Goal: Task Accomplishment & Management: Complete application form

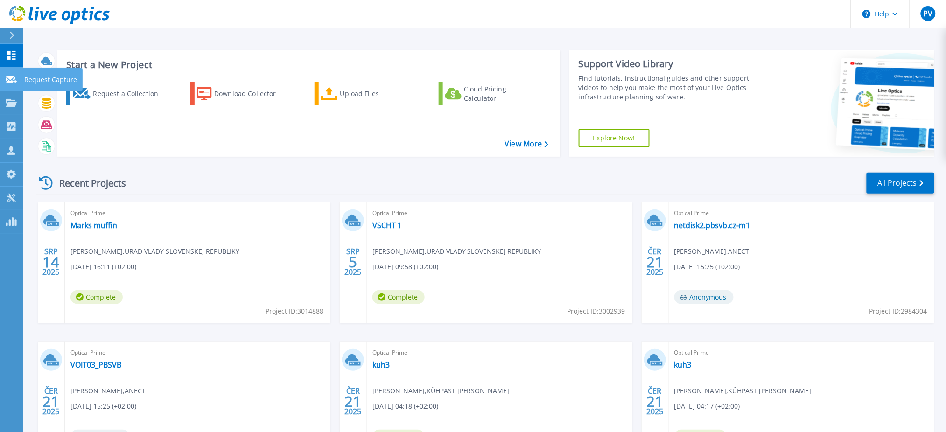
click at [51, 78] on p "Request Capture" at bounding box center [50, 80] width 53 height 24
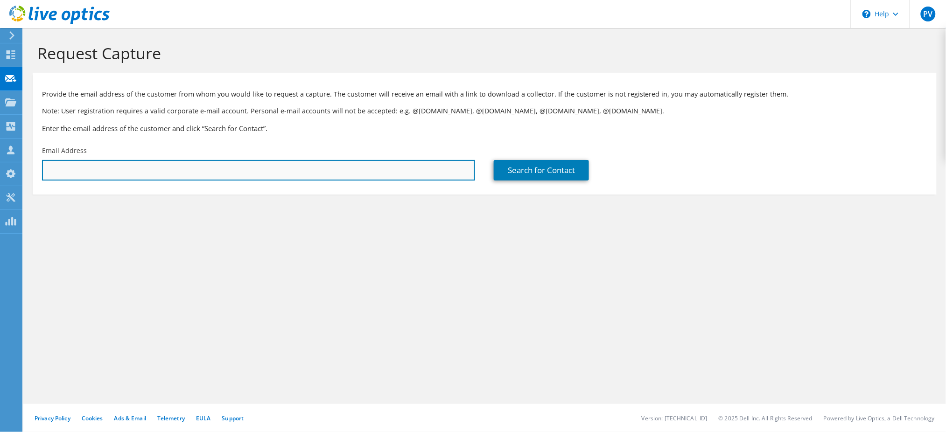
click at [436, 175] on input "text" at bounding box center [258, 170] width 433 height 21
paste input "[EMAIL_ADDRESS][PERSON_NAME][DOMAIN_NAME]"
type input "[EMAIL_ADDRESS][PERSON_NAME][DOMAIN_NAME]"
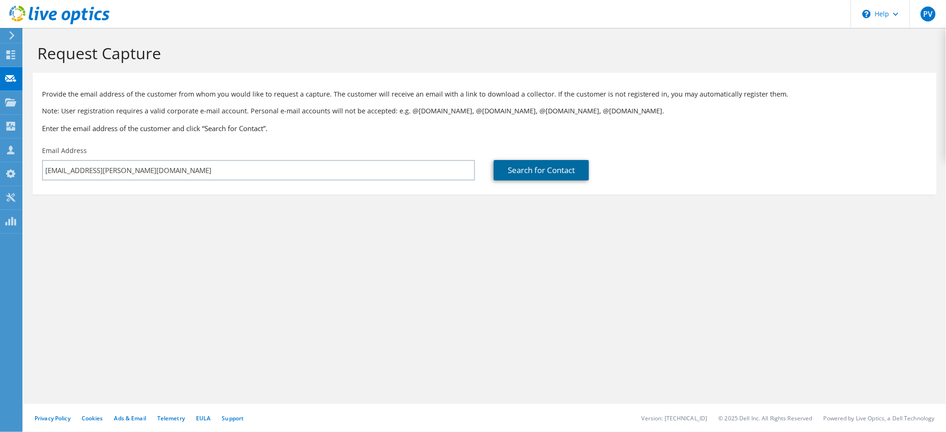
click at [525, 171] on link "Search for Contact" at bounding box center [541, 170] width 95 height 21
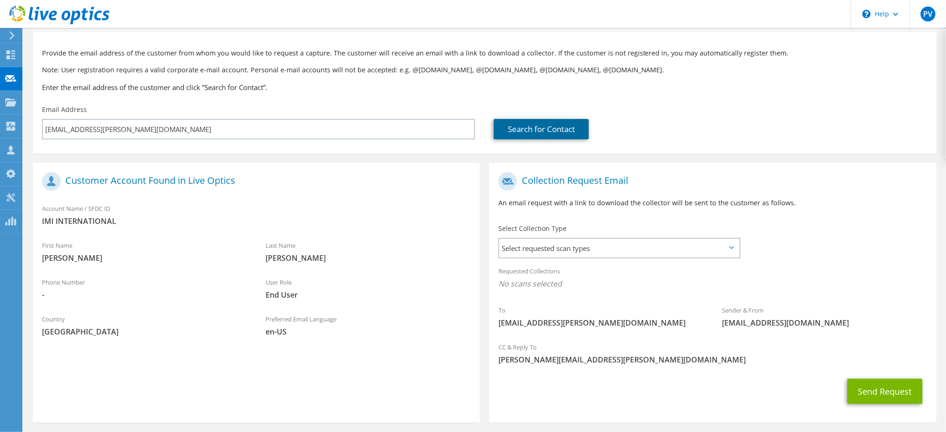
scroll to position [78, 0]
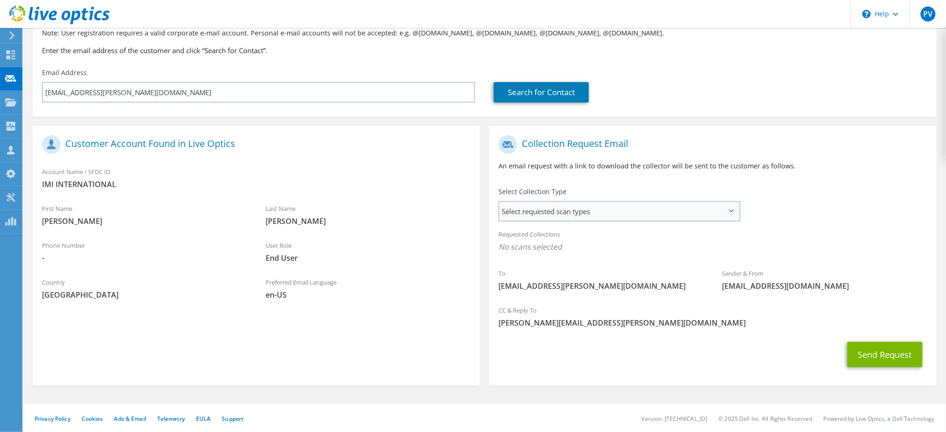
click at [635, 210] on span "Select requested scan types" at bounding box center [619, 211] width 240 height 19
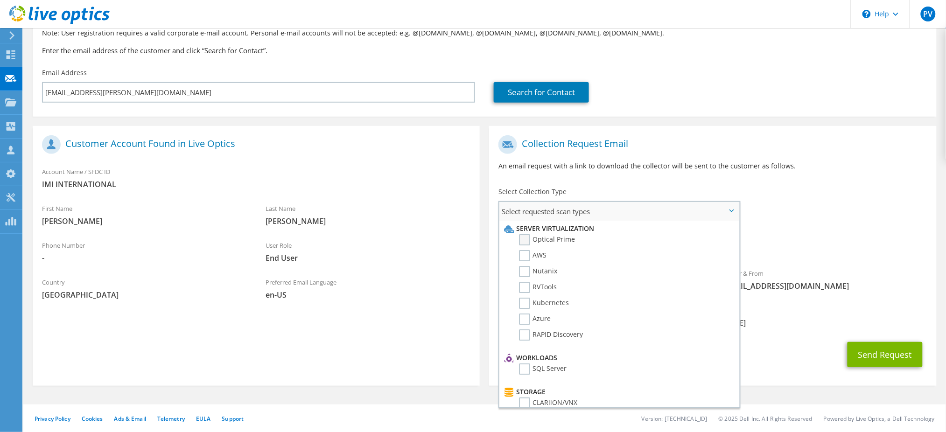
click at [554, 239] on label "Optical Prime" at bounding box center [547, 239] width 56 height 11
click at [0, 0] on input "Optical Prime" at bounding box center [0, 0] width 0 height 0
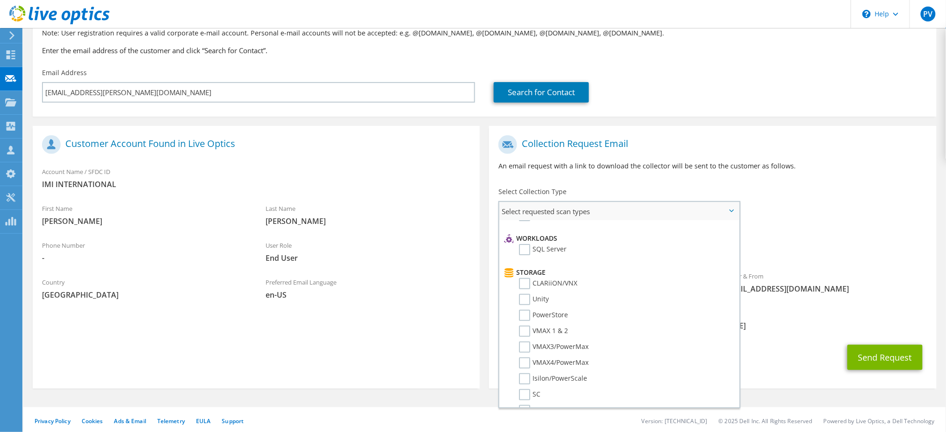
scroll to position [0, 0]
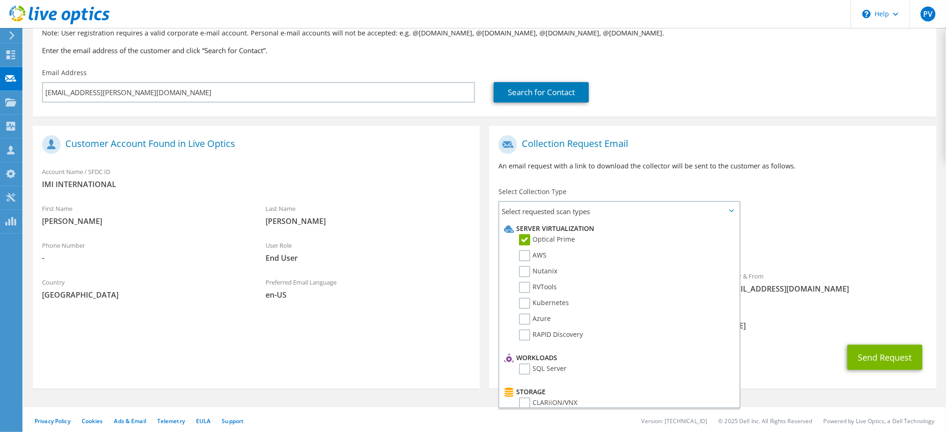
click at [820, 221] on div "To [PERSON_NAME][EMAIL_ADDRESS][PERSON_NAME][DOMAIN_NAME] Sender & From [EMAIL_…" at bounding box center [712, 217] width 447 height 173
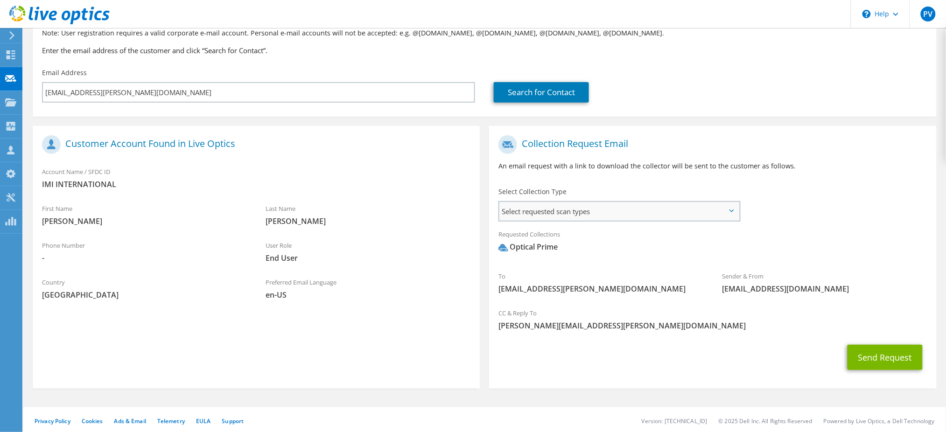
click at [660, 216] on span "Select requested scan types" at bounding box center [619, 211] width 240 height 19
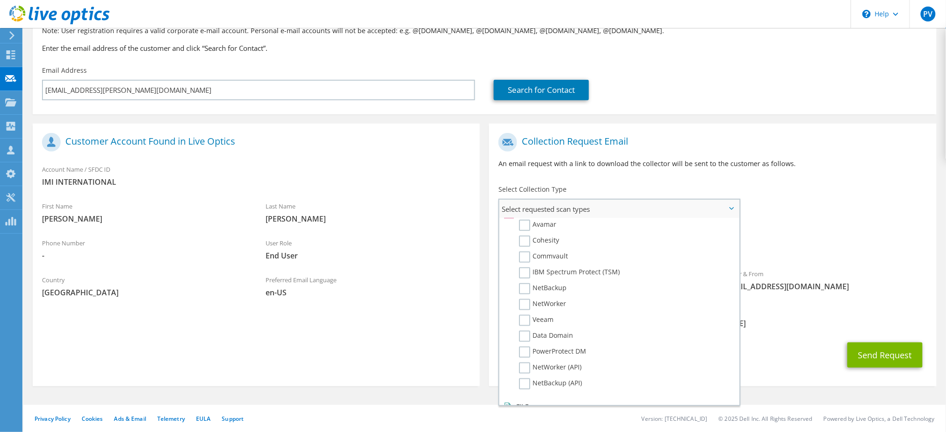
scroll to position [81, 0]
click at [807, 346] on div "Send Request" at bounding box center [712, 354] width 447 height 35
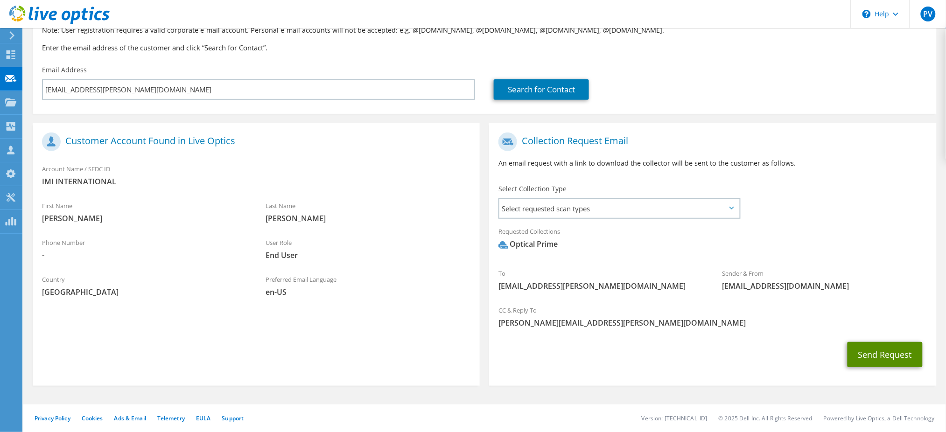
click at [884, 352] on button "Send Request" at bounding box center [885, 354] width 75 height 25
